Goal: Information Seeking & Learning: Learn about a topic

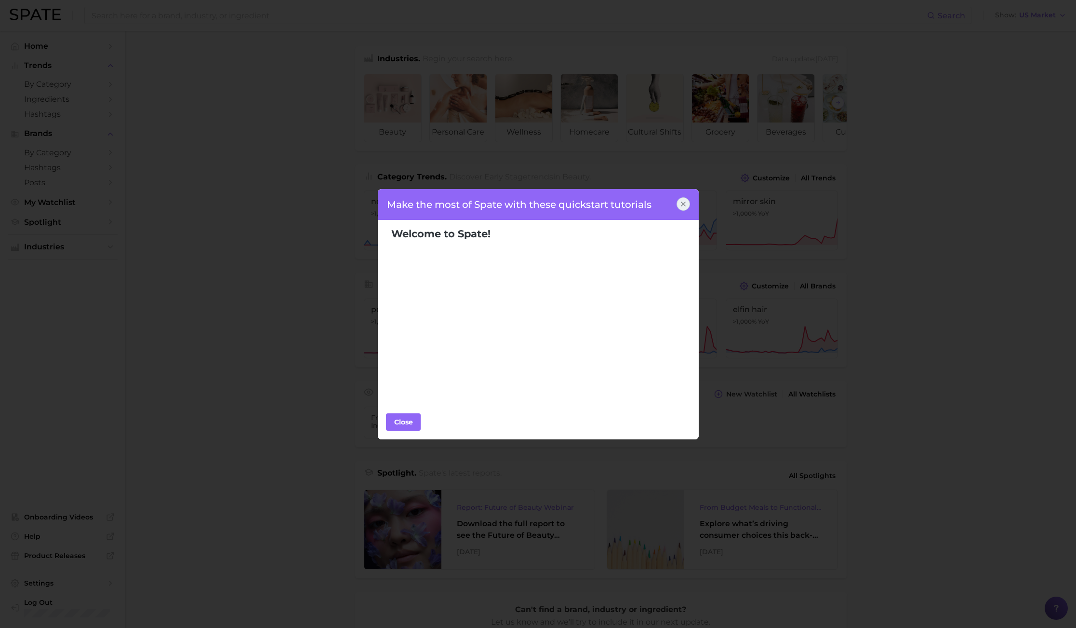
click at [687, 203] on icon at bounding box center [684, 204] width 8 height 8
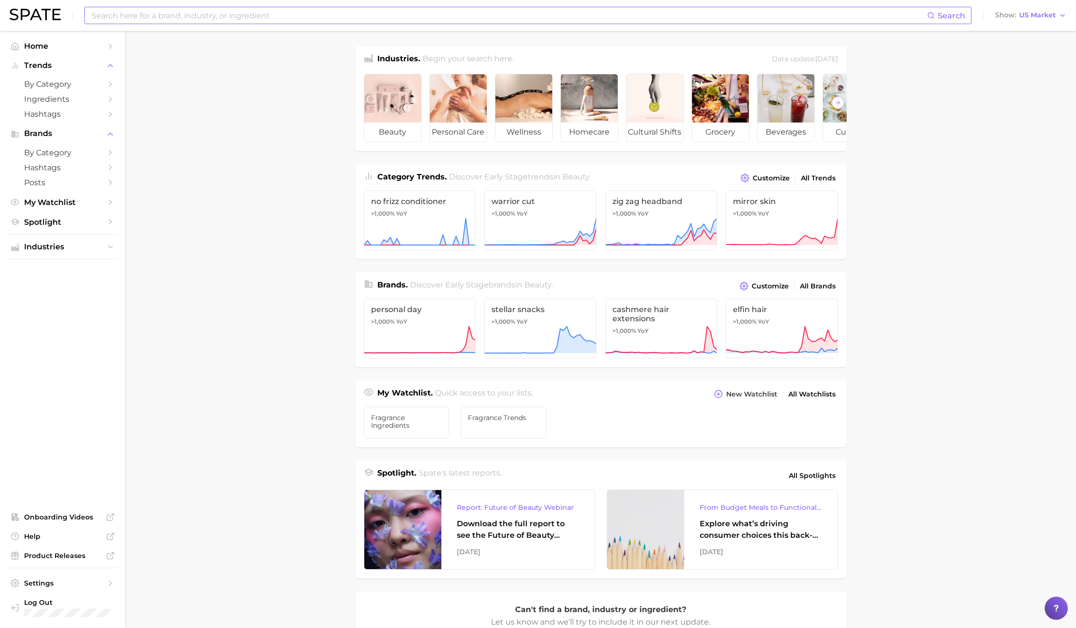
click at [161, 9] on input at bounding box center [509, 15] width 837 height 16
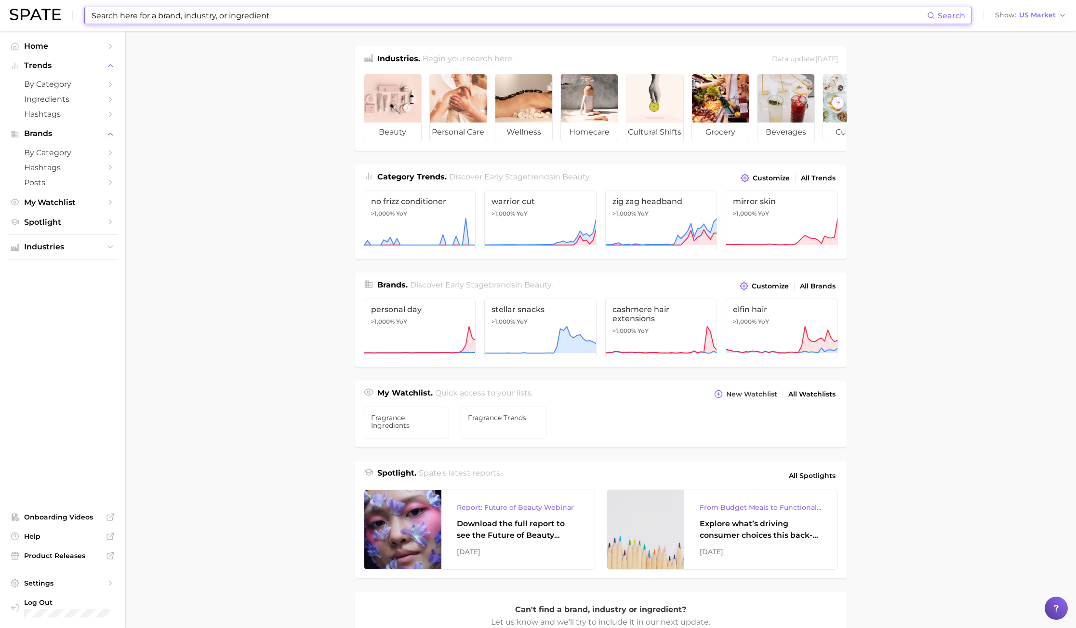
click at [142, 17] on input at bounding box center [509, 15] width 837 height 16
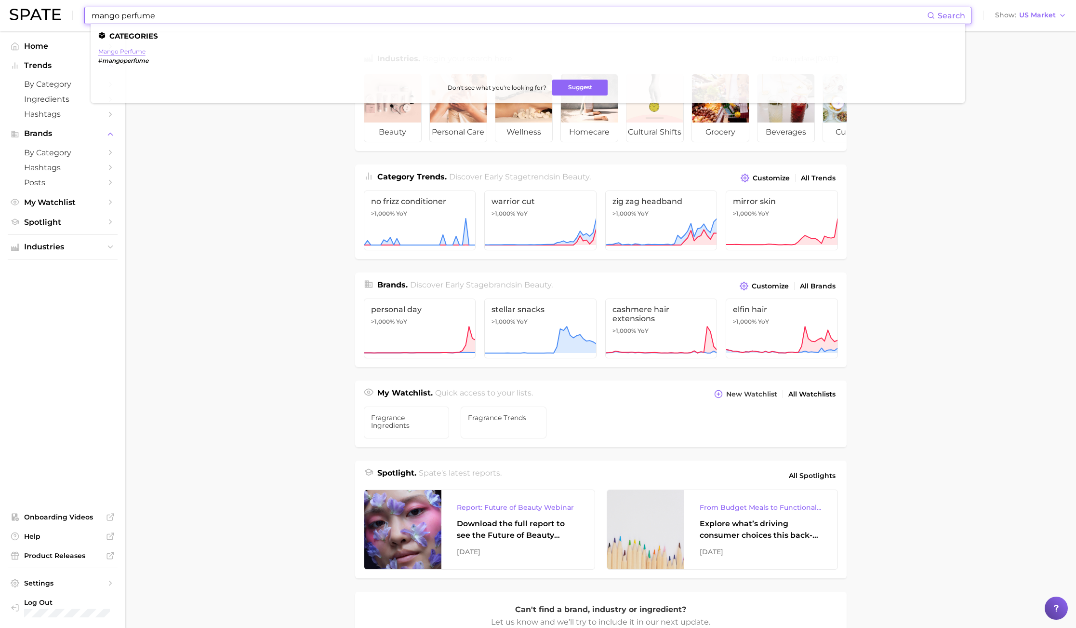
type input "mango perfume"
click at [134, 51] on link "mango perfume" at bounding box center [121, 51] width 47 height 7
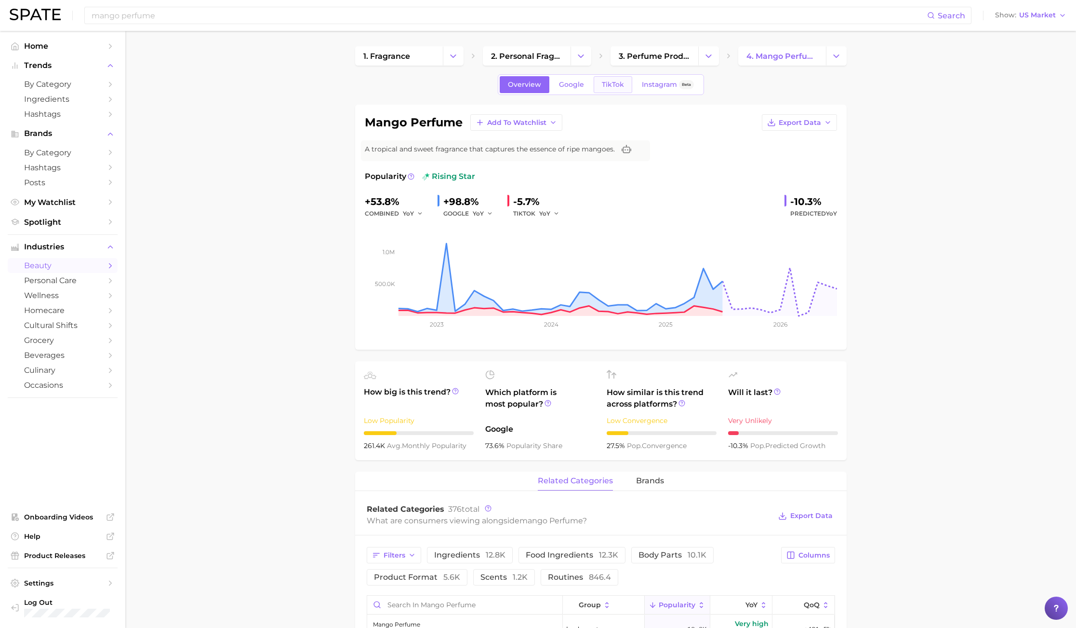
click at [617, 81] on span "TikTok" at bounding box center [613, 85] width 22 height 8
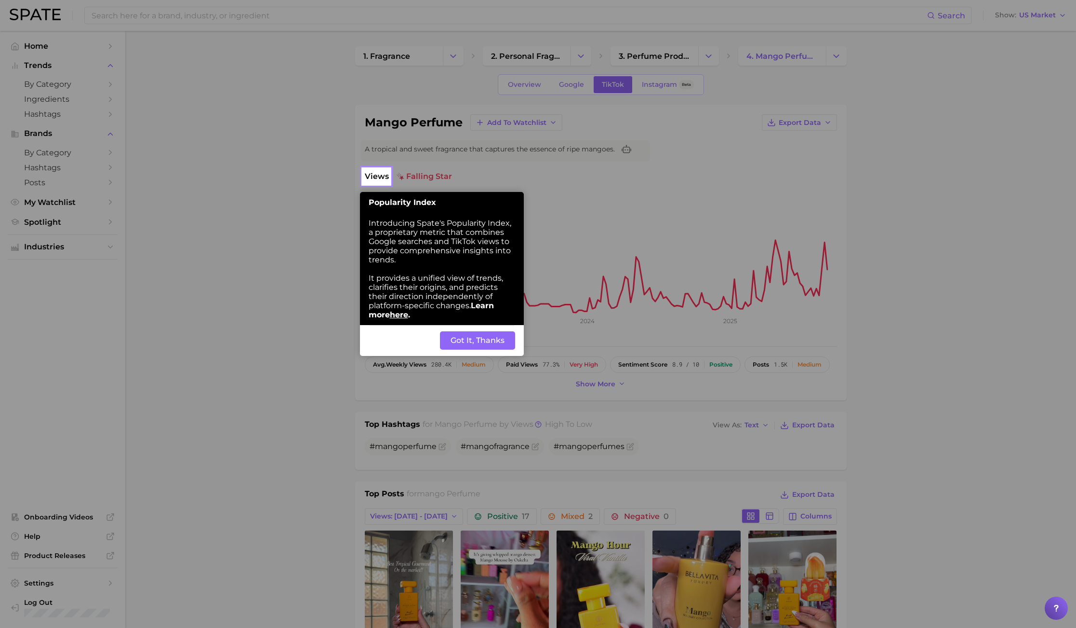
click at [452, 342] on button "Got It, Thanks" at bounding box center [477, 340] width 75 height 18
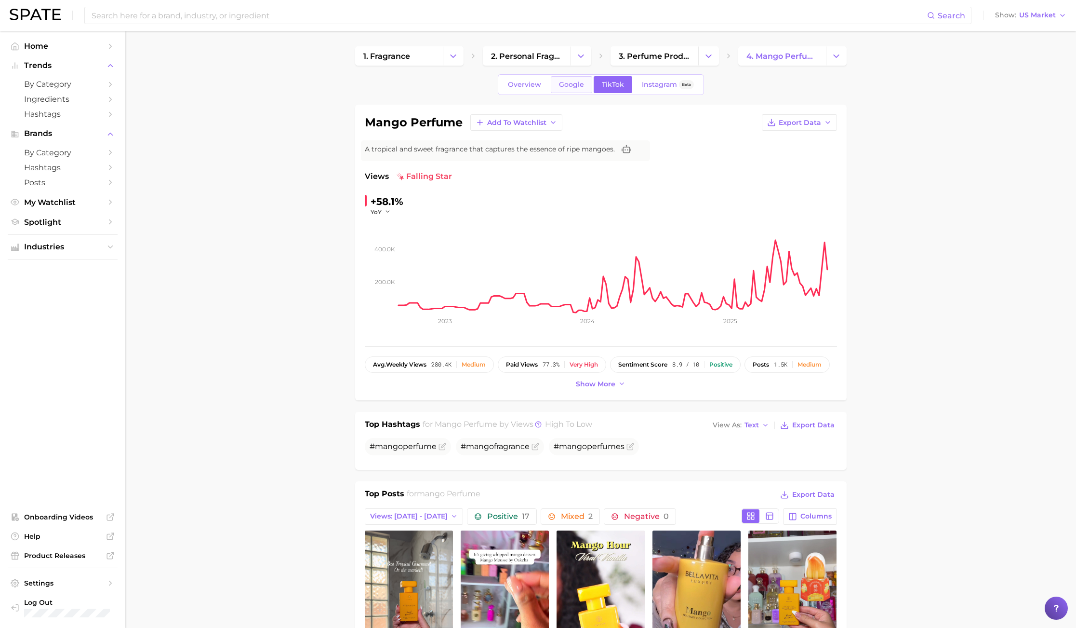
click at [567, 82] on span "Google" at bounding box center [571, 85] width 25 height 8
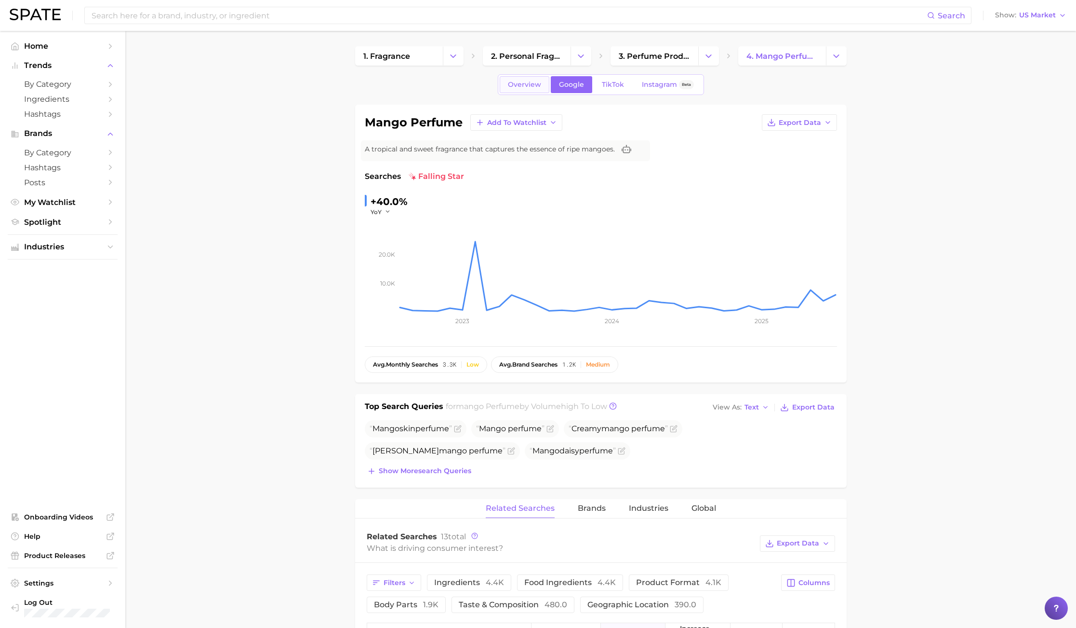
click at [537, 84] on span "Overview" at bounding box center [524, 85] width 33 height 8
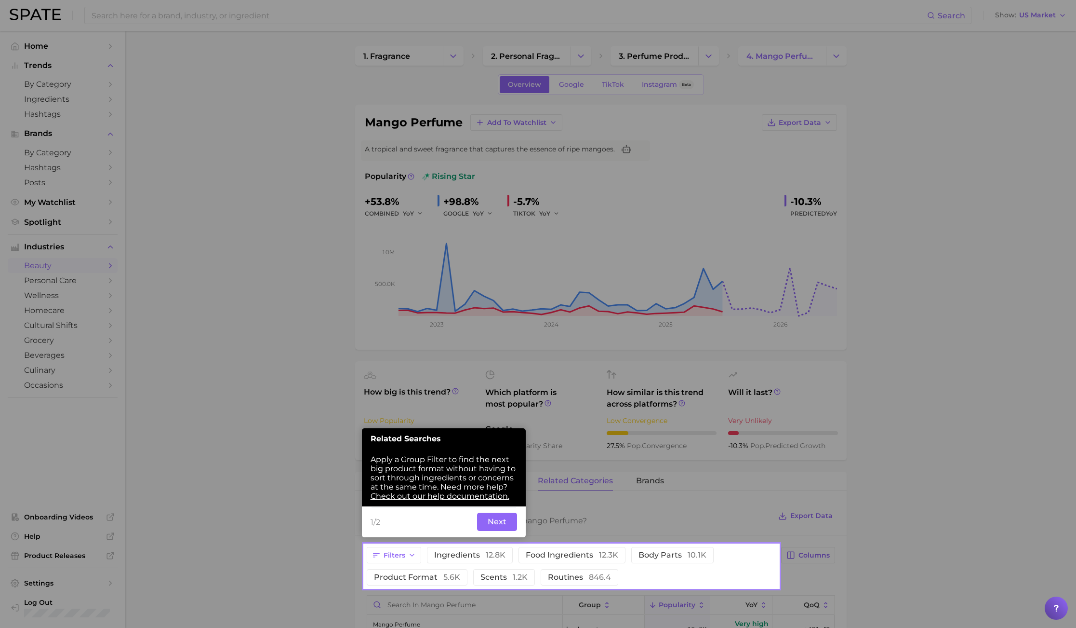
click at [606, 86] on div at bounding box center [571, 272] width 415 height 544
click at [495, 526] on button "Next" at bounding box center [497, 521] width 40 height 18
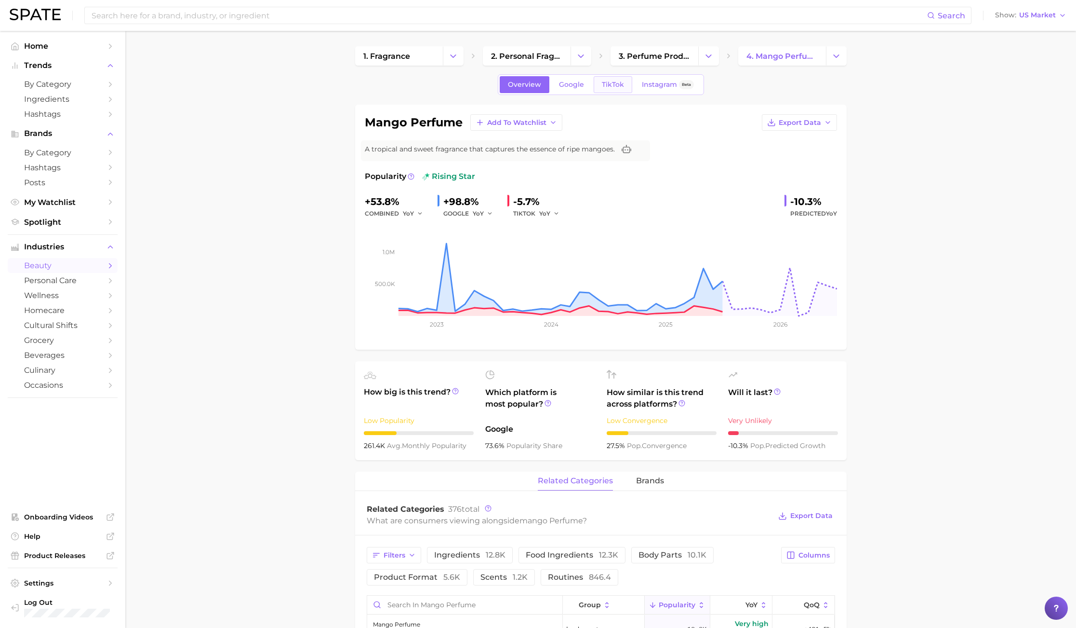
click at [619, 81] on span "TikTok" at bounding box center [613, 85] width 22 height 8
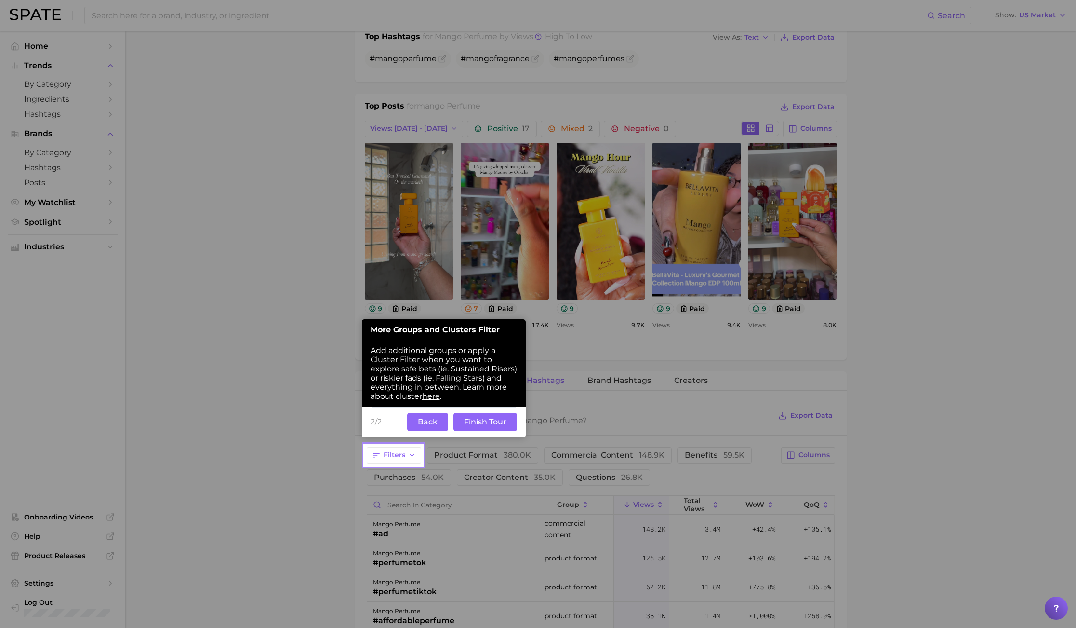
scroll to position [434, 0]
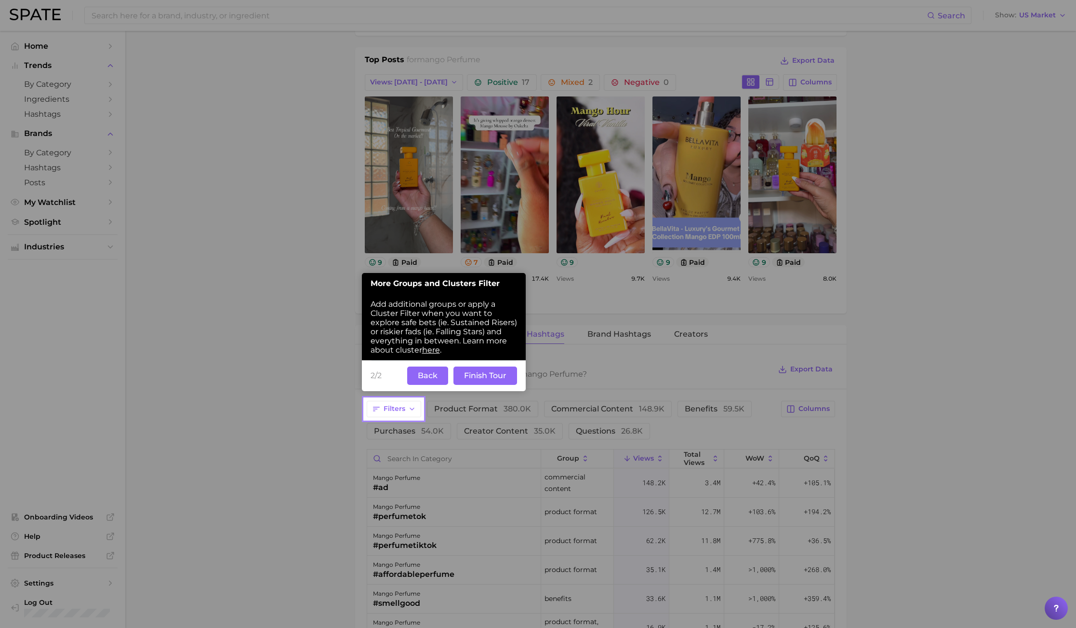
click at [422, 368] on button "Back" at bounding box center [427, 375] width 41 height 18
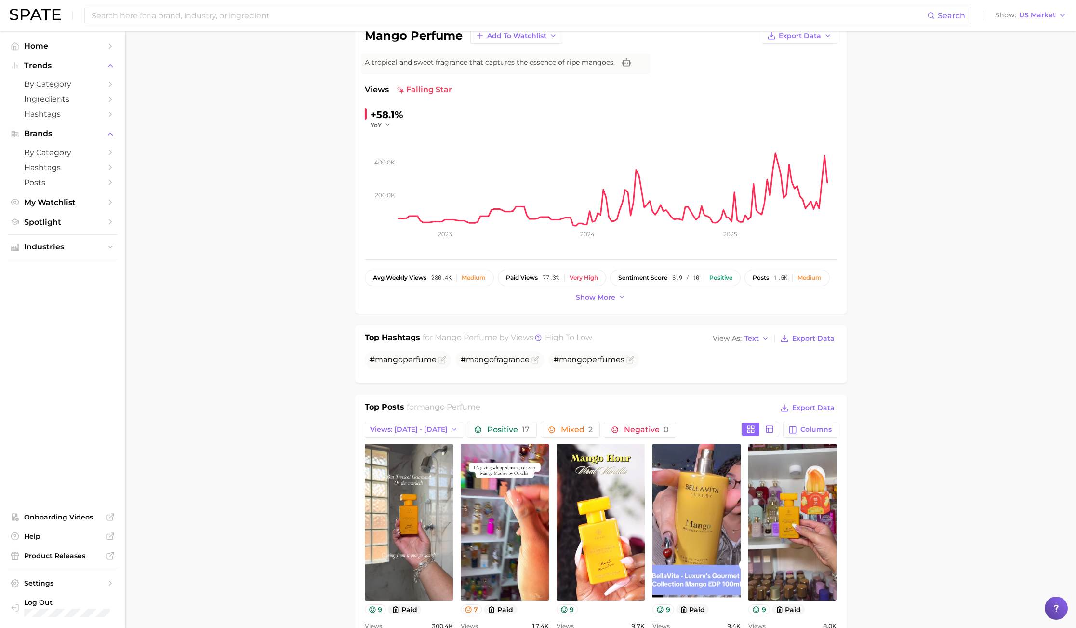
scroll to position [0, 0]
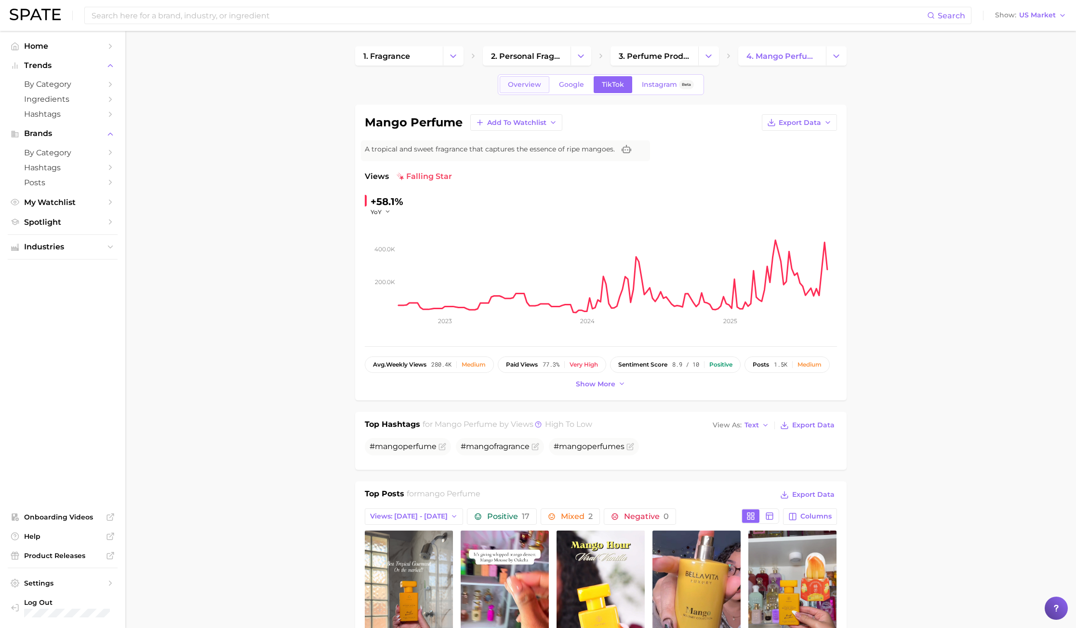
click at [514, 91] on link "Overview" at bounding box center [525, 84] width 50 height 17
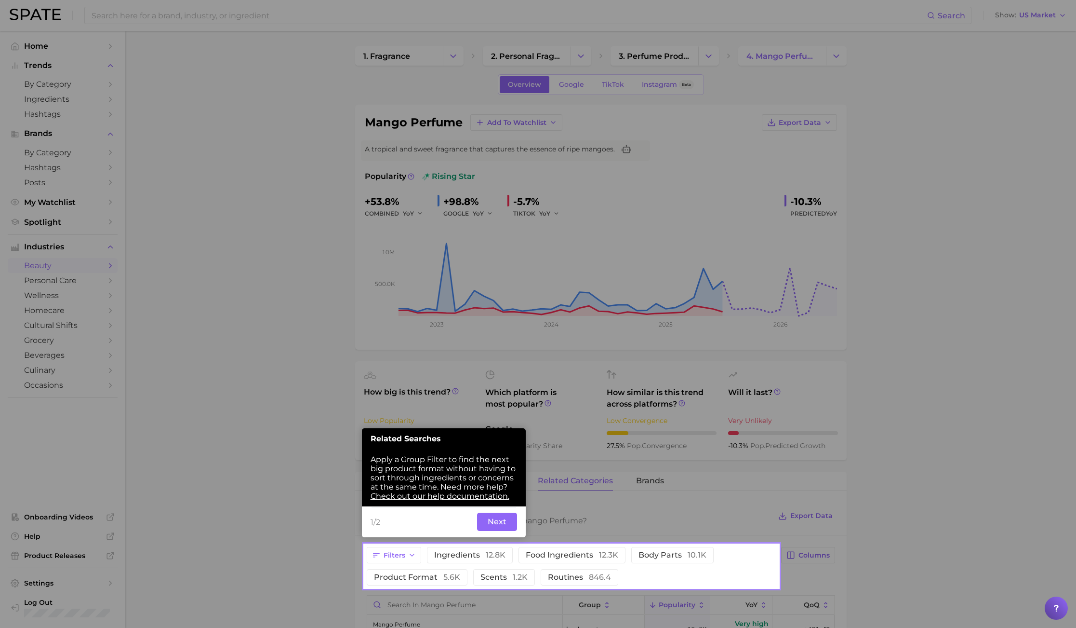
click at [488, 514] on button "Next" at bounding box center [497, 521] width 40 height 18
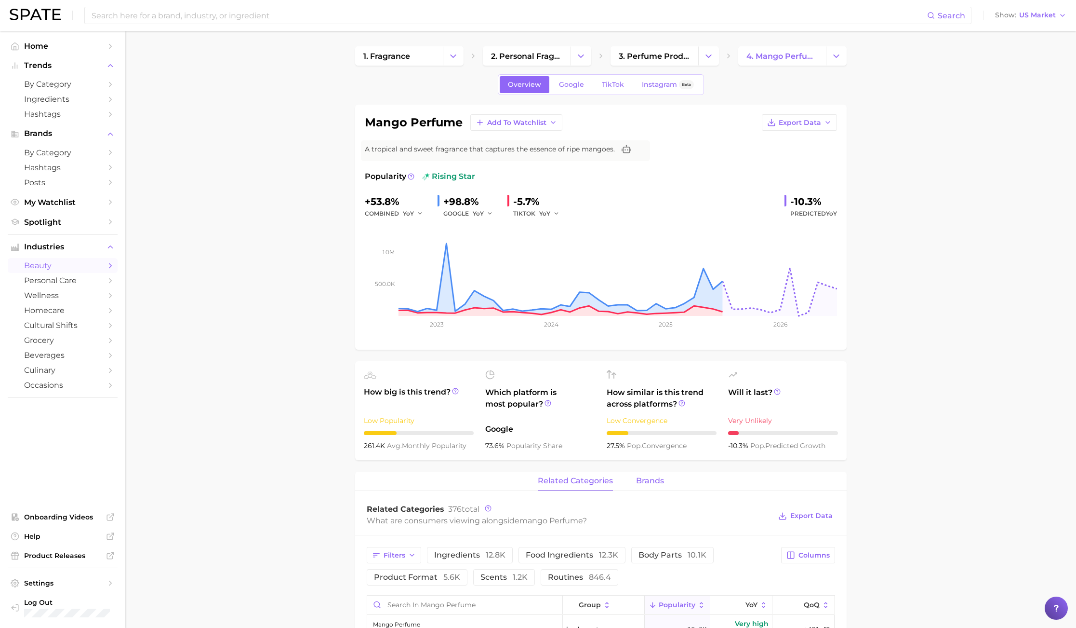
click at [648, 479] on span "brands" at bounding box center [650, 480] width 28 height 9
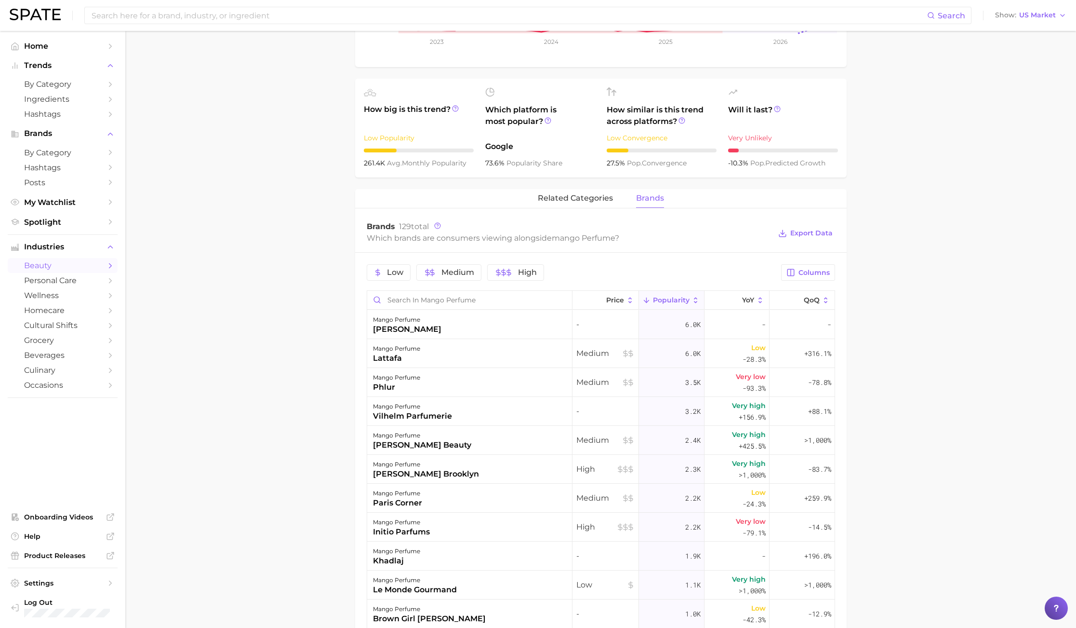
scroll to position [289, 0]
